Goal: Navigation & Orientation: Find specific page/section

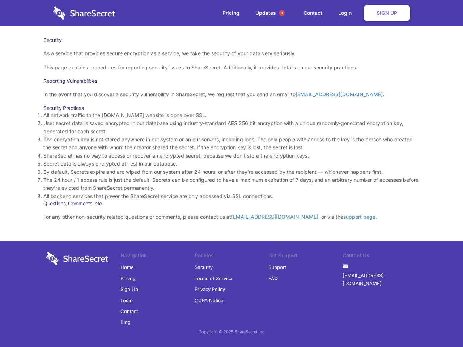
click at [231, 174] on li "By default, Secrets expire and are wiped from our system after 24 hours, or aft…" at bounding box center [231, 172] width 376 height 8
click at [282, 13] on span "1" at bounding box center [282, 13] width 6 height 6
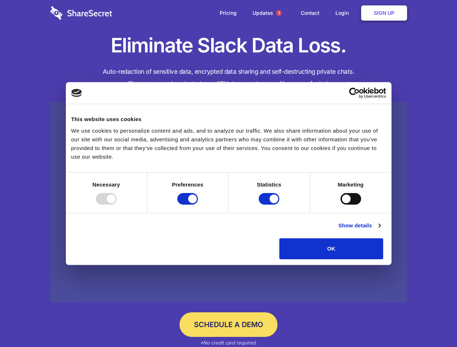
click at [116, 205] on div at bounding box center [106, 199] width 21 height 12
click at [198, 205] on input "Preferences" at bounding box center [187, 199] width 21 height 12
checkbox input "false"
